Goal: Task Accomplishment & Management: Manage account settings

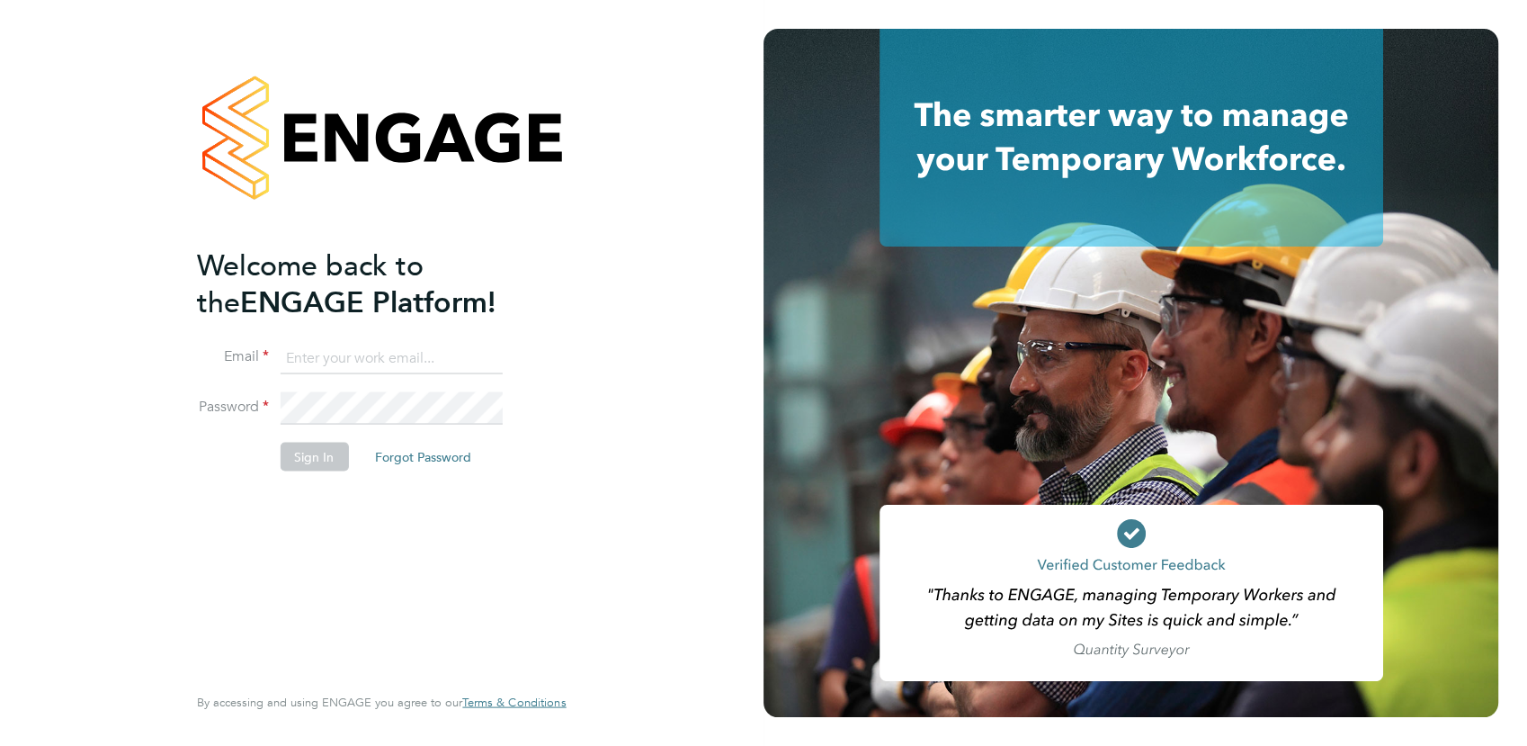
type input "michaelh@net-temps.co.uk"
click at [323, 461] on button "Sign In" at bounding box center [314, 456] width 68 height 29
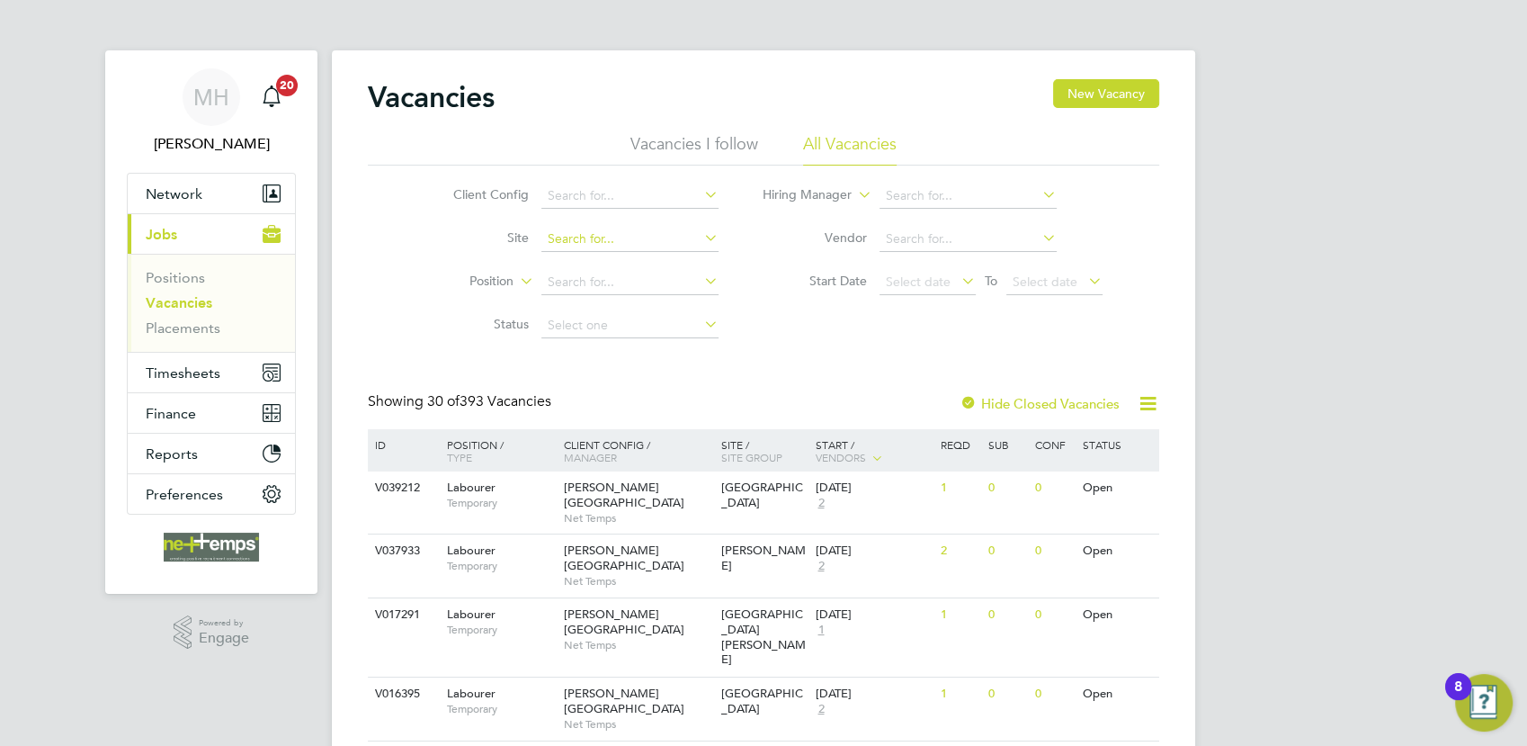
click at [585, 244] on input at bounding box center [630, 239] width 177 height 25
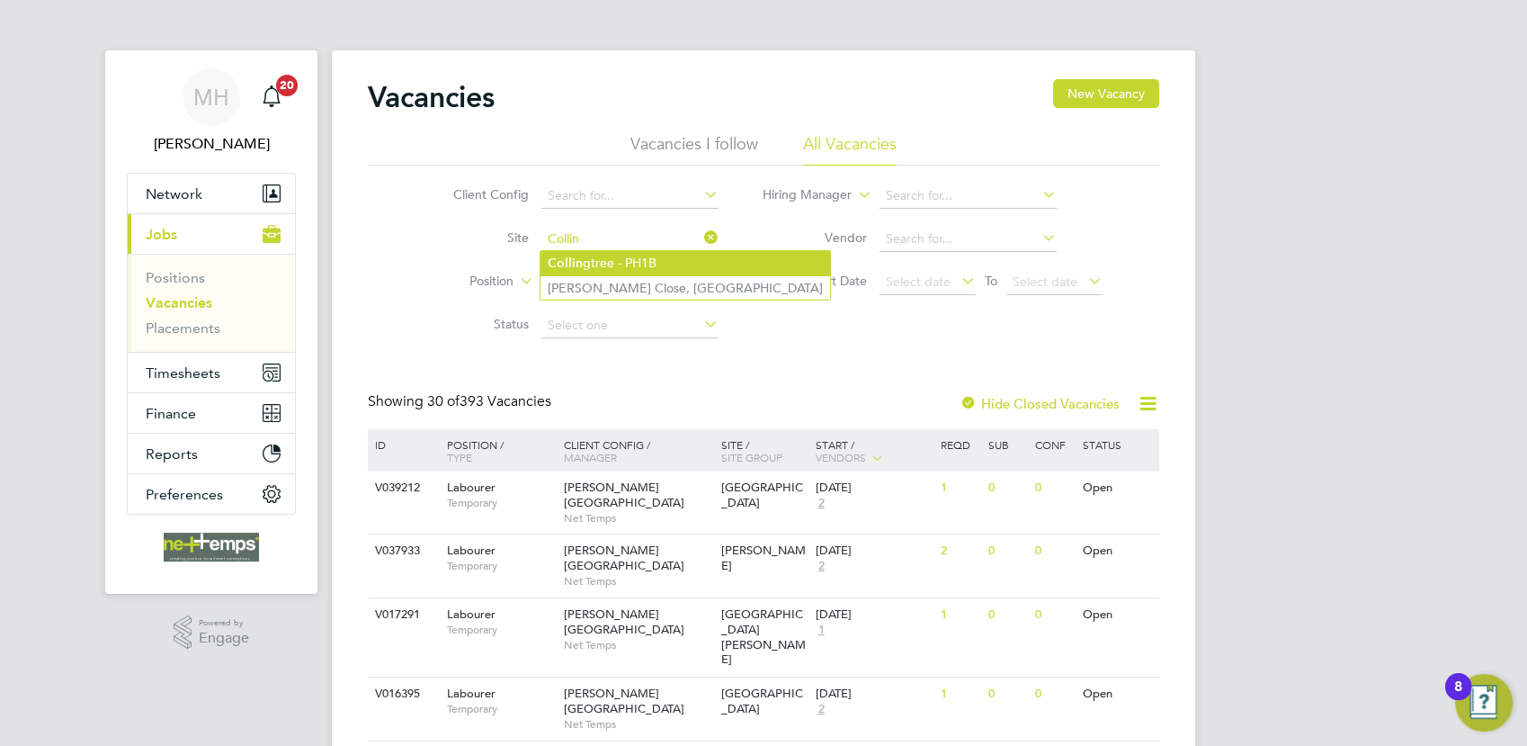
click at [606, 264] on li "Collin gtree - PH1B" at bounding box center [686, 263] width 290 height 24
type input "Collingtree - PH1B"
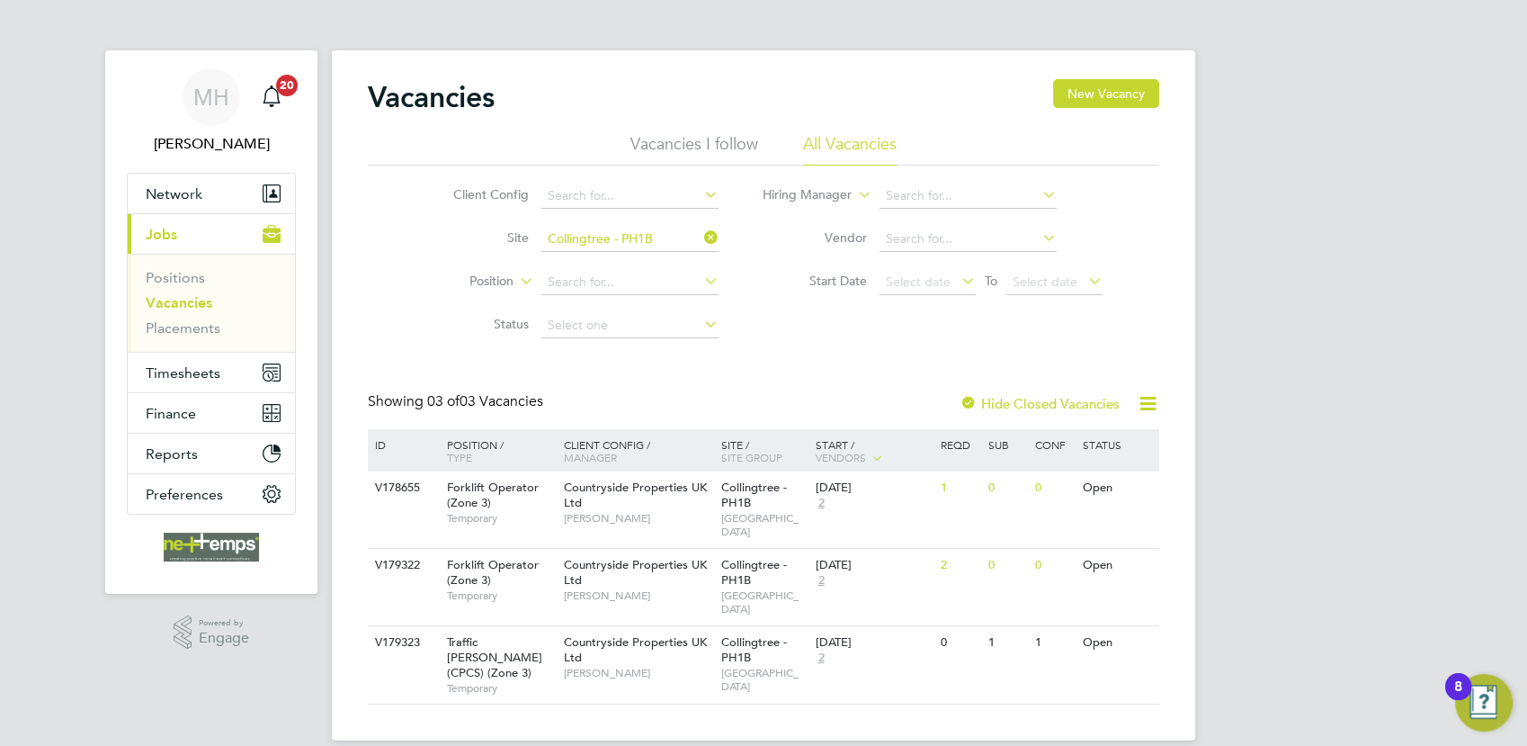
scroll to position [64, 0]
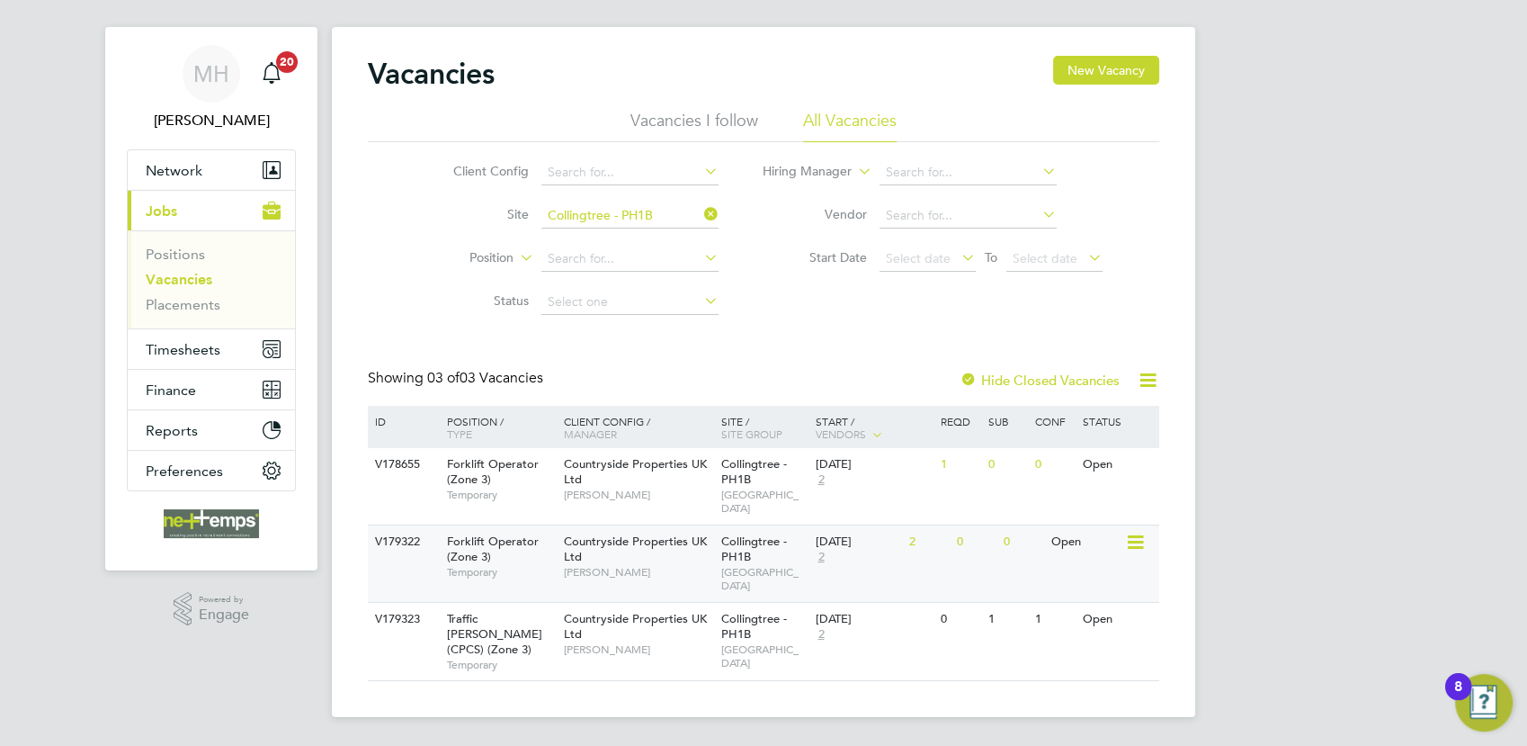
click at [1108, 525] on div "Open" at bounding box center [1086, 541] width 78 height 33
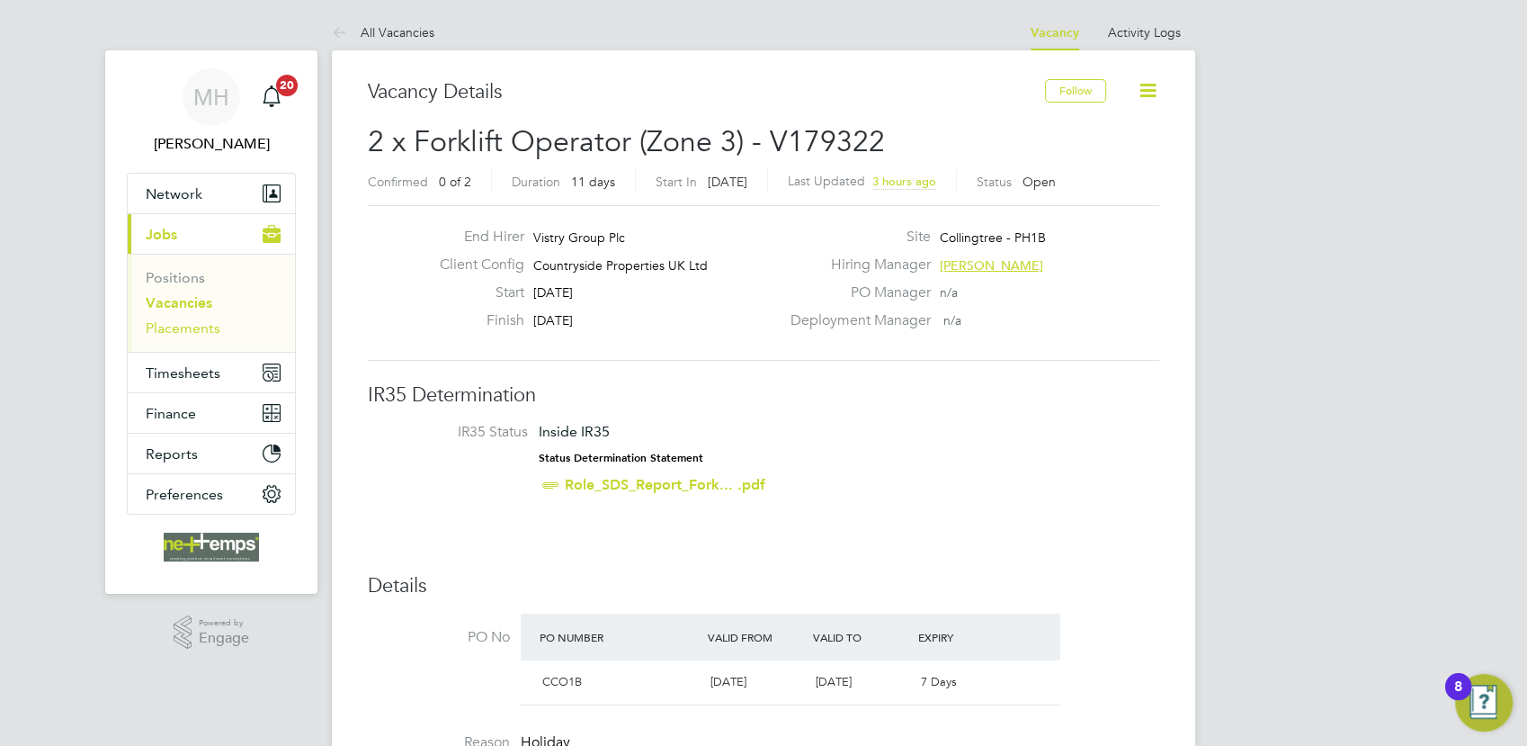
click at [180, 330] on link "Placements" at bounding box center [183, 327] width 75 height 17
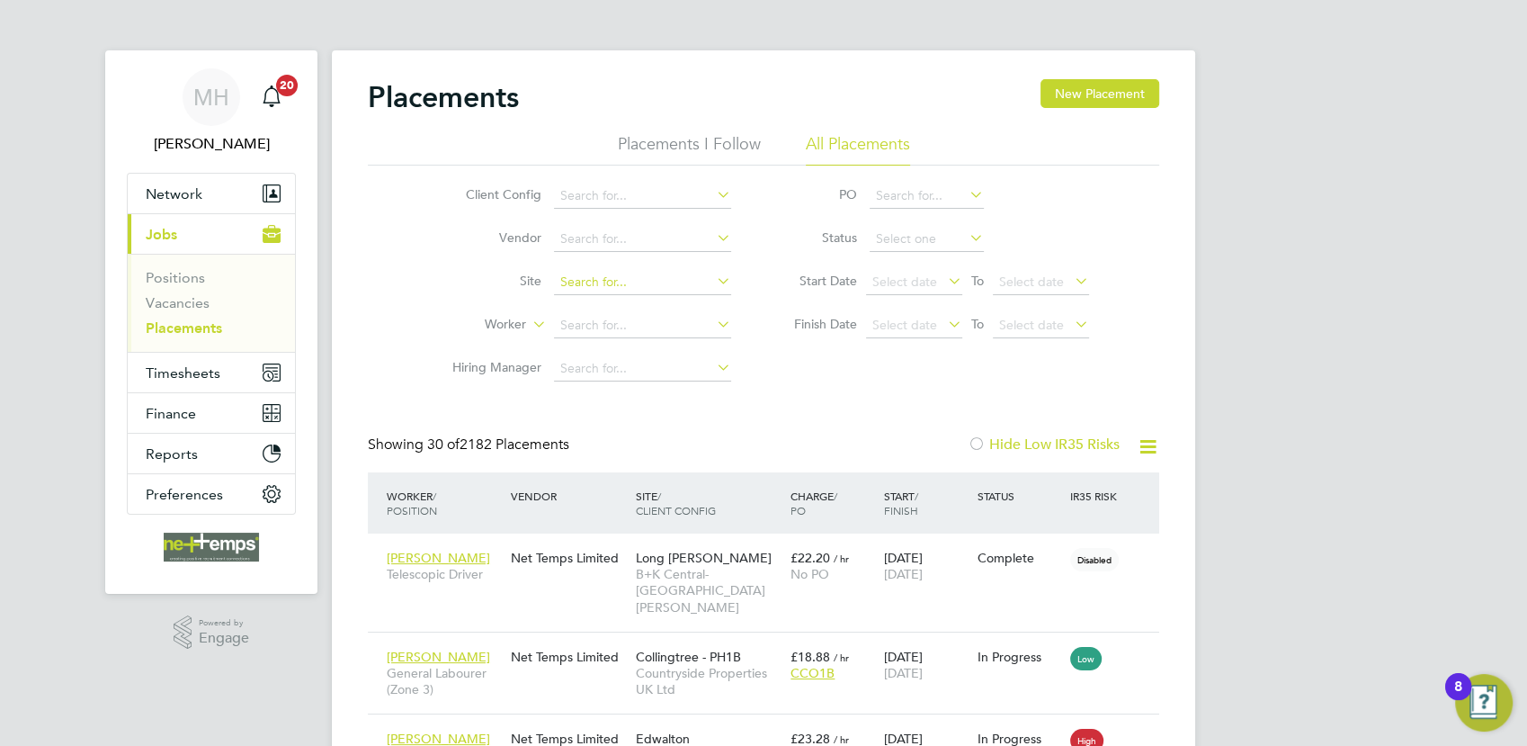
scroll to position [16, 85]
click at [598, 318] on input at bounding box center [642, 325] width 177 height 25
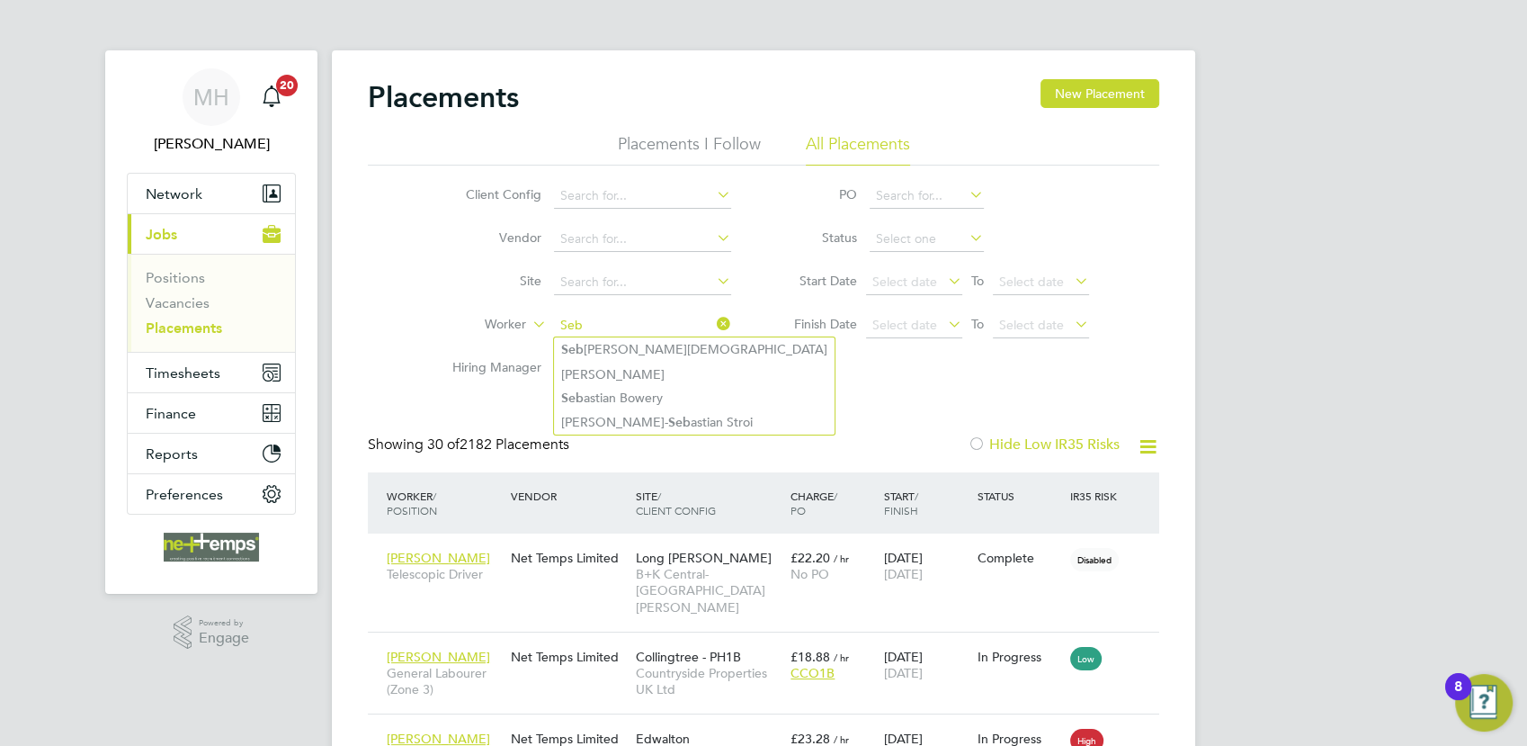
type input "Seb"
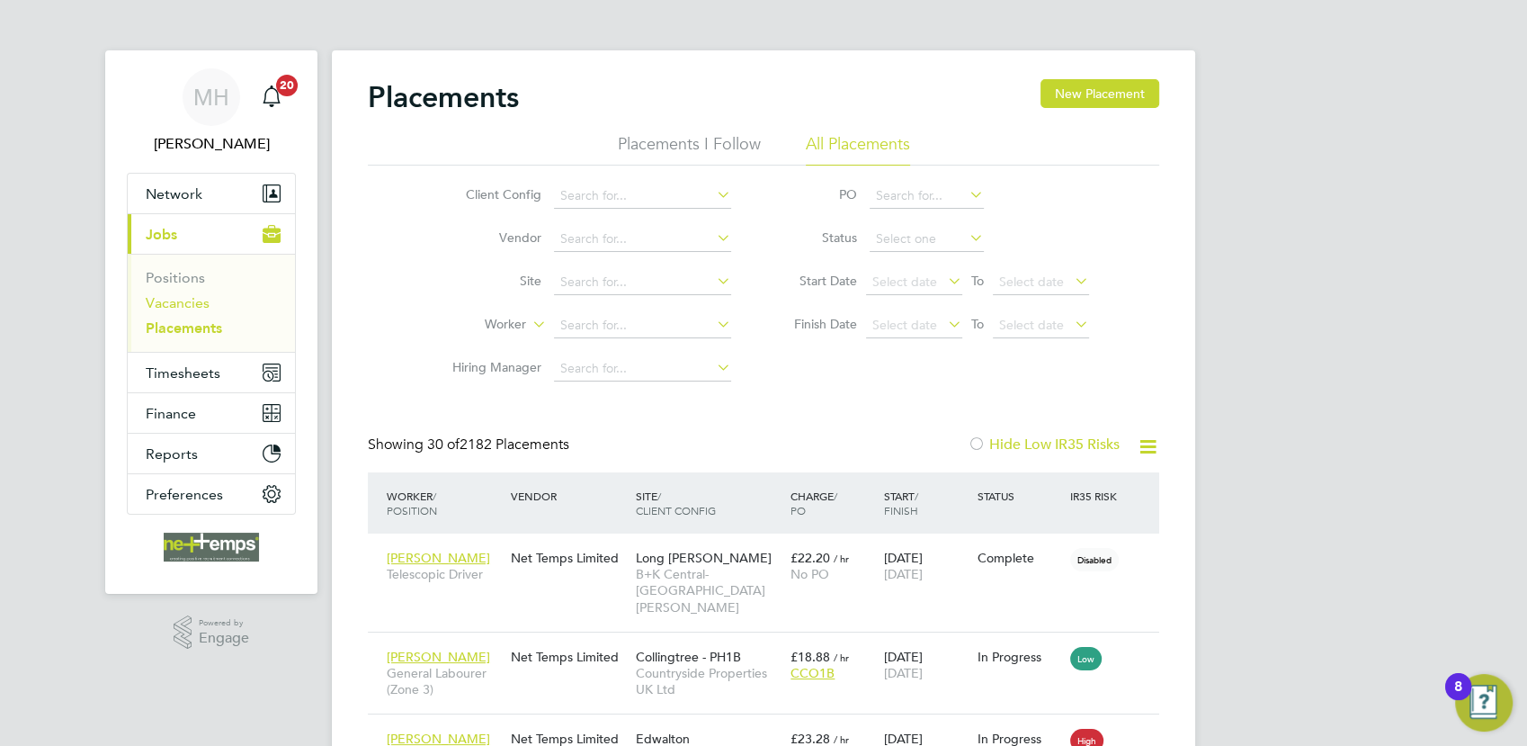
click at [194, 308] on link "Vacancies" at bounding box center [178, 302] width 64 height 17
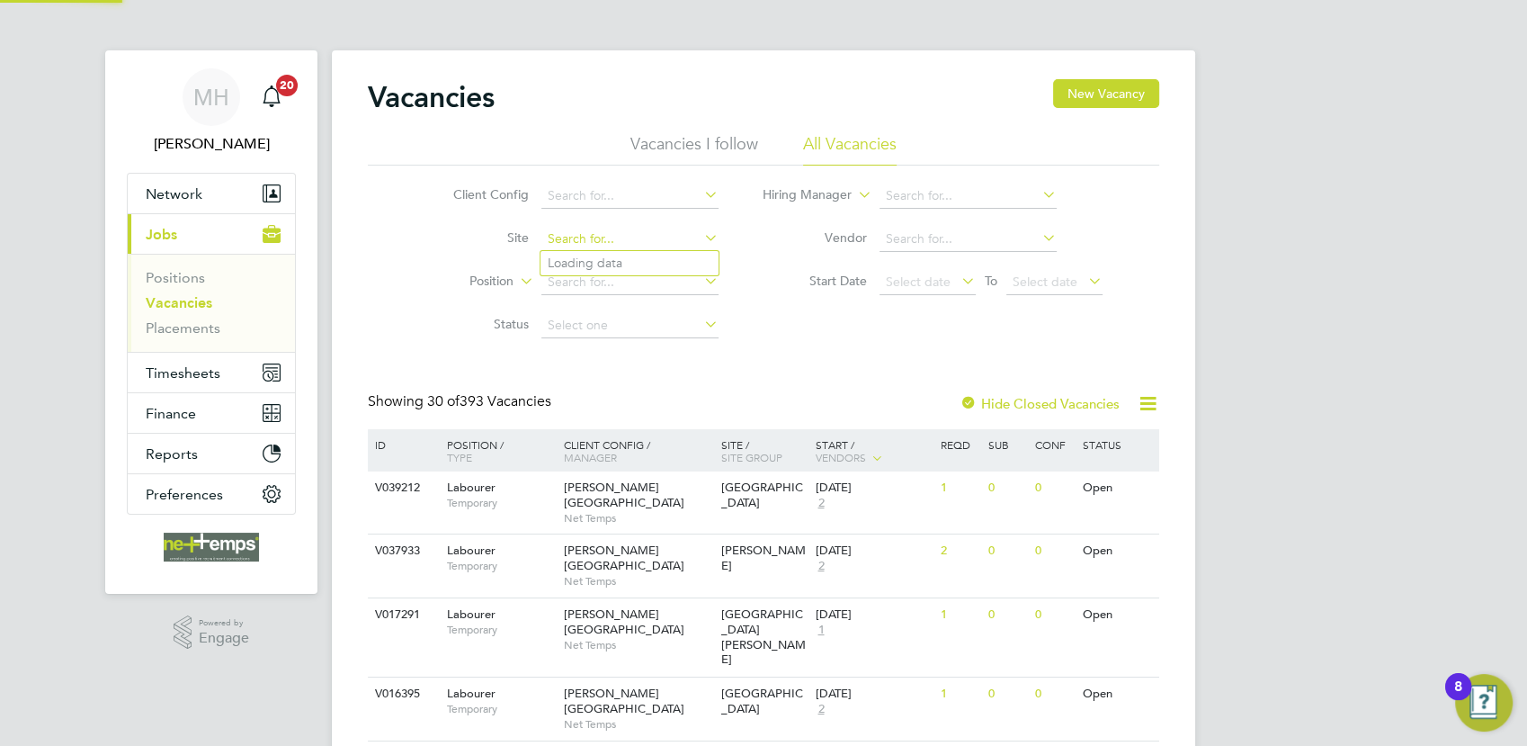
click at [590, 227] on input at bounding box center [630, 239] width 177 height 25
click at [605, 268] on li "Collin gtree - PH1B" at bounding box center [686, 263] width 290 height 24
type input "Collingtree - PH1B"
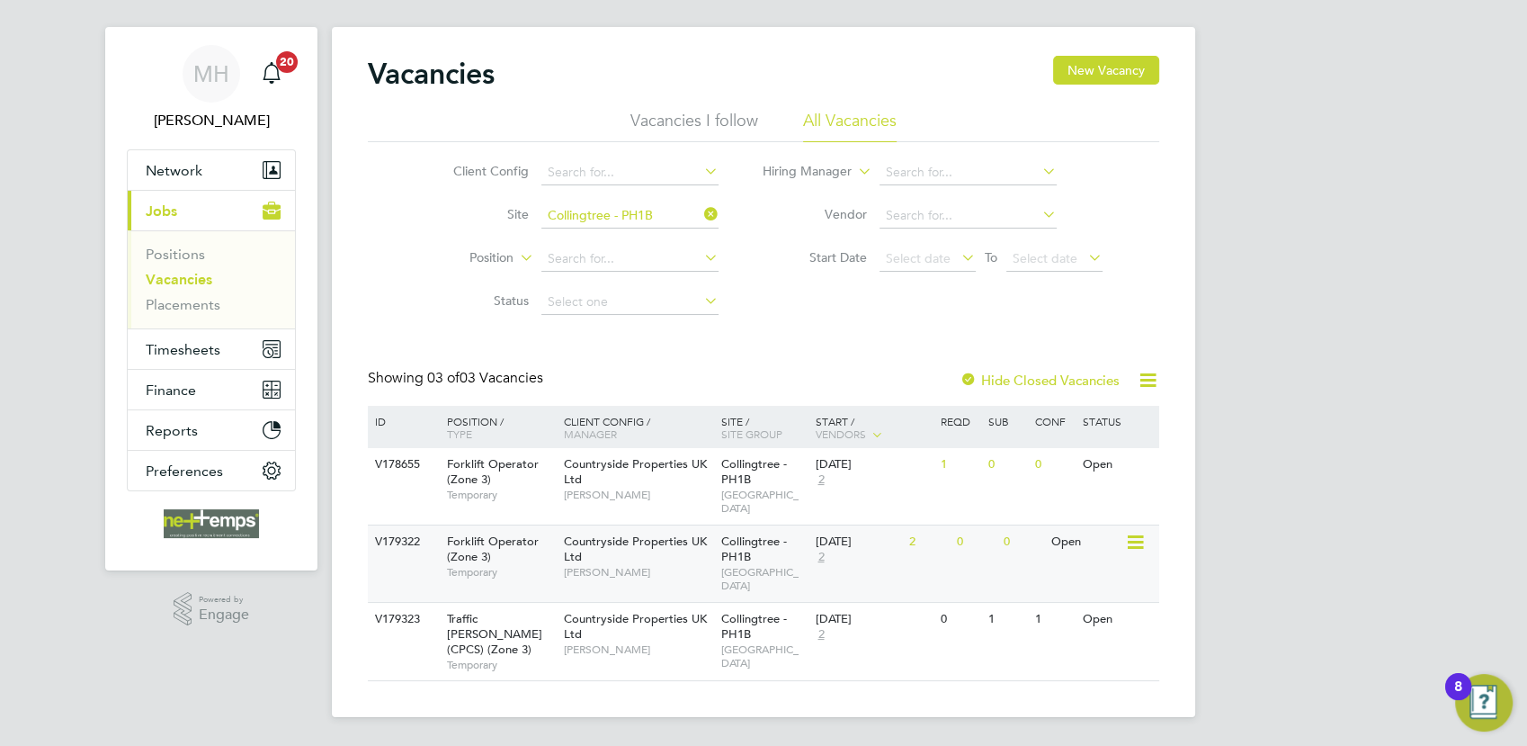
click at [791, 565] on span "SOUTH CENTRAL MIDLANDS" at bounding box center [763, 579] width 85 height 28
click at [656, 642] on span "[PERSON_NAME]" at bounding box center [638, 649] width 148 height 14
